Goal: Information Seeking & Learning: Find specific page/section

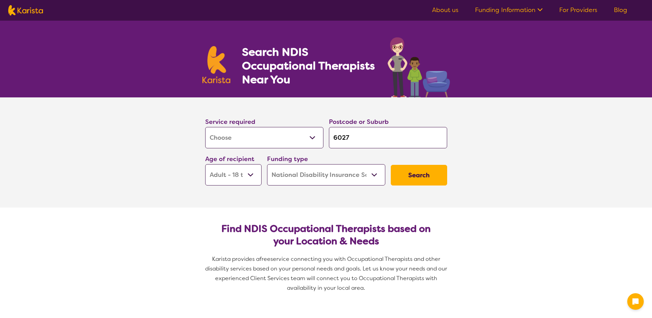
select select "[MEDICAL_DATA]"
select select "AD"
select select "NDIS"
select select "[MEDICAL_DATA]"
select select "AD"
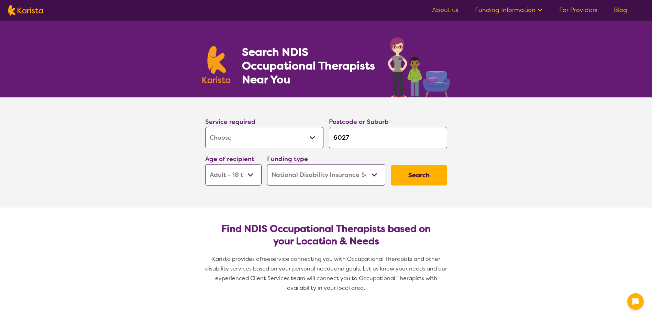
select select "NDIS"
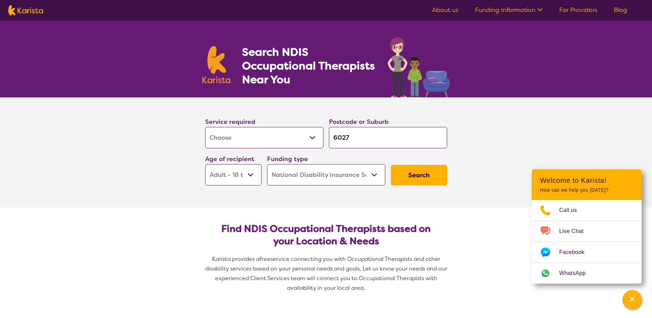
drag, startPoint x: 352, startPoint y: 136, endPoint x: 321, endPoint y: 135, distance: 31.0
click at [321, 135] on div "Service required Allied Health Assistant Assessment ([MEDICAL_DATA] or [MEDICAL…" at bounding box center [327, 151] width 248 height 74
type input "C"
type input "Ca"
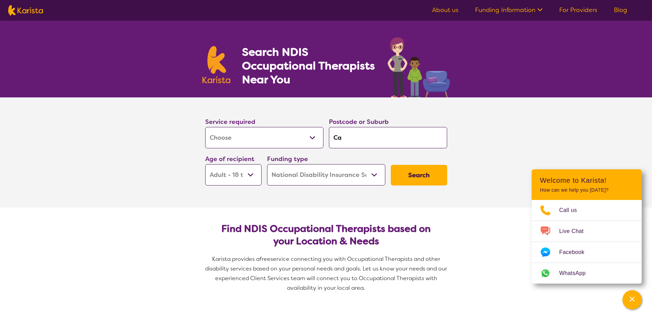
type input "Ca"
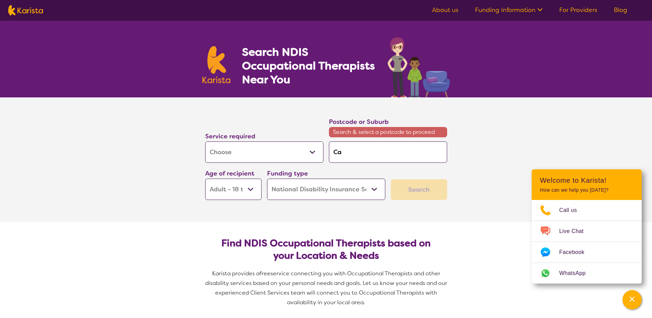
type input "Cab"
type input "Cabl"
type input "Cable"
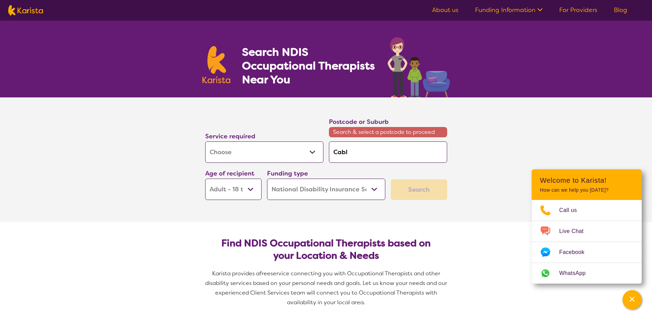
type input "Cable"
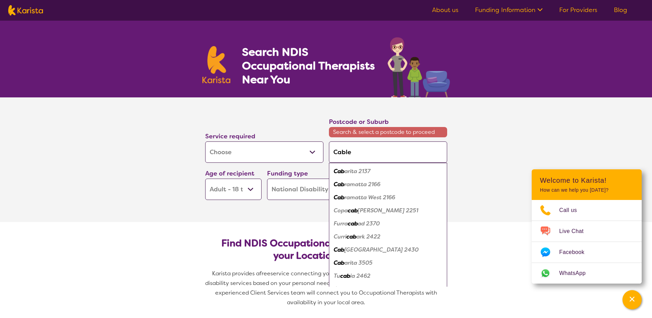
type input "Cable"
type input "Cable B"
type input "Cable Be"
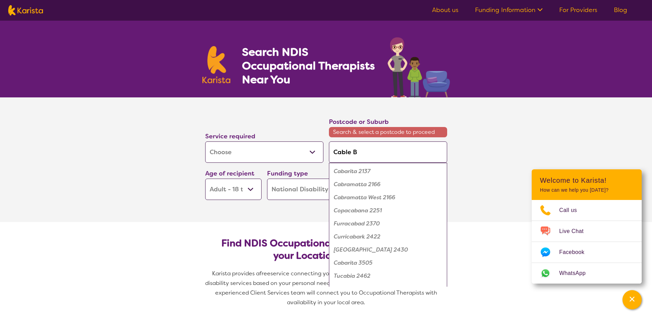
type input "Cable Be"
type input "Cable Bea"
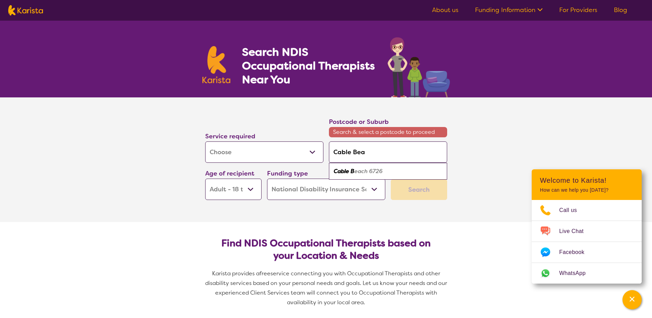
type input "Cable Beac"
type input "Cable Beach"
click at [372, 171] on em "6726" at bounding box center [374, 170] width 13 height 7
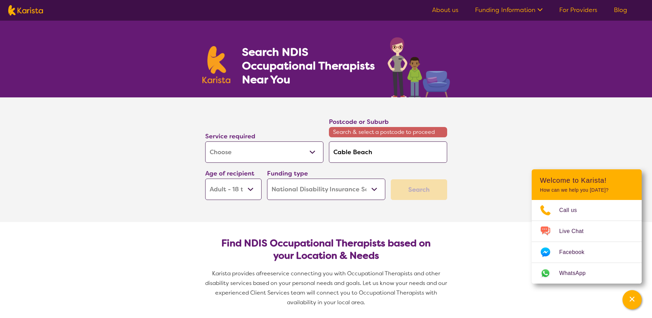
type input "6726"
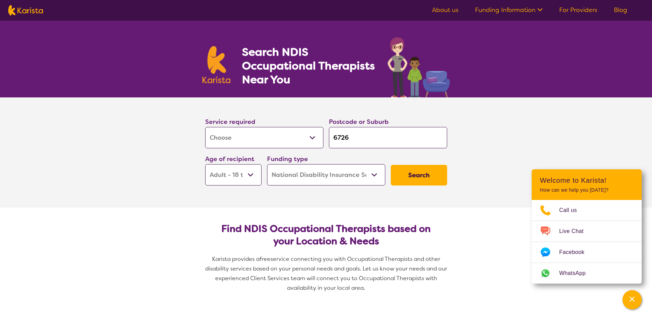
click at [415, 175] on button "Search" at bounding box center [419, 175] width 56 height 21
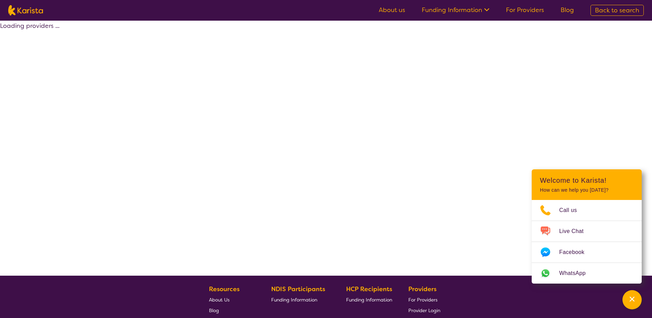
select select "by_score"
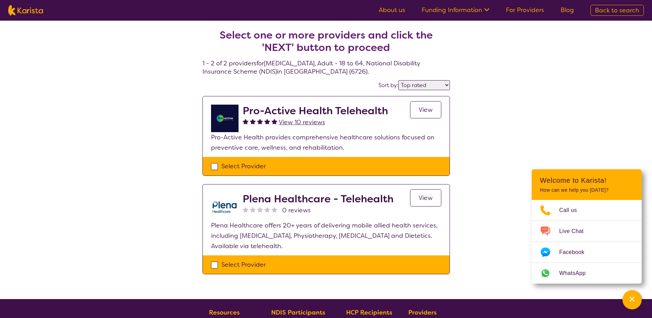
select select "[MEDICAL_DATA]"
select select "AD"
select select "NDIS"
select select "[MEDICAL_DATA]"
select select "AD"
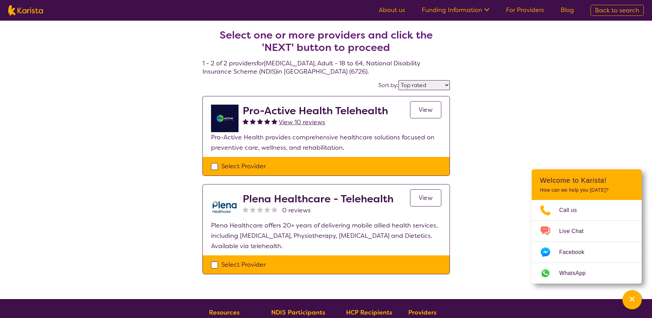
select select "NDIS"
